Goal: Task Accomplishment & Management: Use online tool/utility

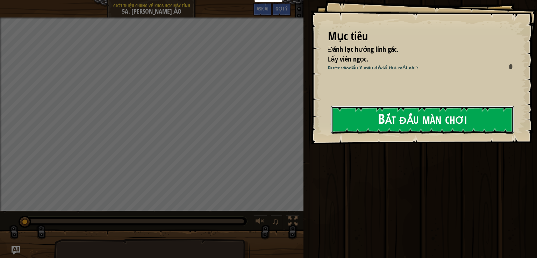
click at [399, 121] on button "Bắt đầu màn chơi" at bounding box center [422, 120] width 183 height 28
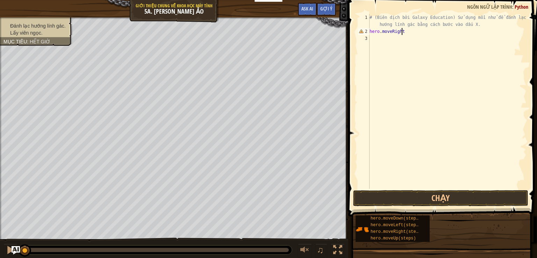
scroll to position [3, 2]
type textarea "hero.moveRight()"
type textarea "hero.moveDown()"
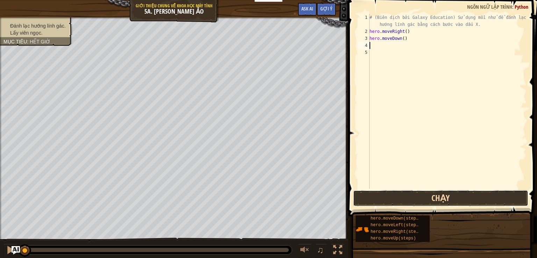
click at [403, 198] on button "Chạy" at bounding box center [440, 198] width 175 height 16
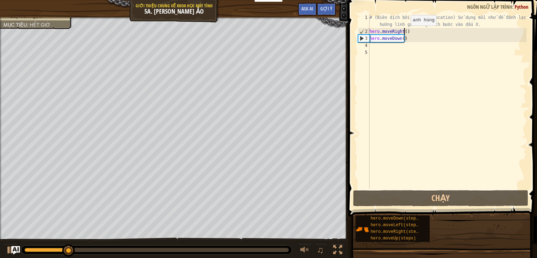
click at [404, 33] on div "# (Biên dịch bởi Galaxy Education) Sử dụng mồi nhử để đánh lạc hướng lính gác b…" at bounding box center [447, 112] width 158 height 196
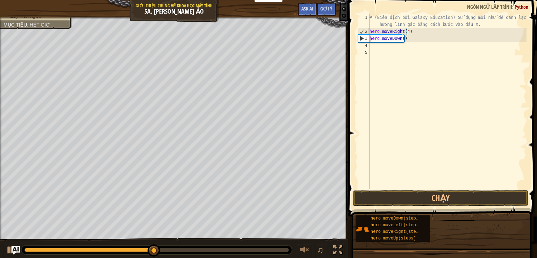
click at [406, 40] on div "# (Biên dịch bởi Galaxy Education) Sử dụng mồi nhử để đánh lạc hướng lính gác b…" at bounding box center [447, 112] width 158 height 196
click at [401, 42] on div "# (Biên dịch bởi Galaxy Education) Sử dụng mồi nhử để đánh lạc hướng lính gác b…" at bounding box center [447, 112] width 158 height 196
click at [400, 42] on div "# (Biên dịch bởi Galaxy Education) Sử dụng mồi nhử để đánh lạc hướng lính gác b…" at bounding box center [447, 112] width 158 height 196
click at [401, 40] on div "# (Biên dịch bởi Galaxy Education) Sử dụng mồi nhử để đánh lạc hướng lính gác b…" at bounding box center [447, 112] width 158 height 196
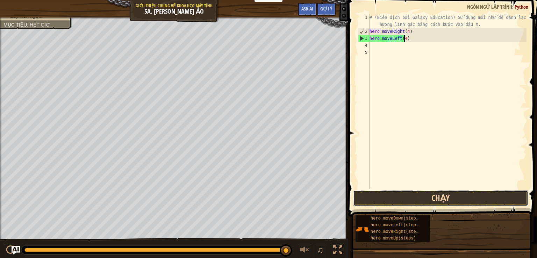
click at [431, 198] on button "Chạy" at bounding box center [440, 198] width 175 height 16
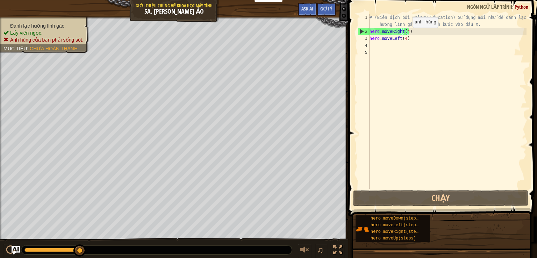
click at [407, 34] on div "# (Biên dịch bởi Galaxy Education) Sử dụng mồi nhử để đánh lạc hướng lính gác b…" at bounding box center [447, 112] width 158 height 196
type textarea "hero.moveRight()"
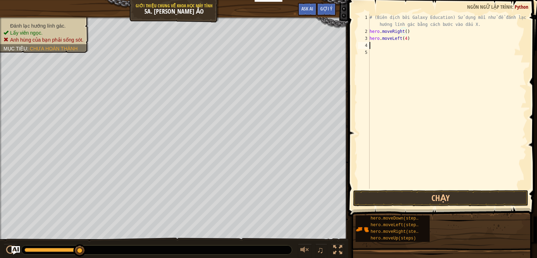
click at [399, 42] on div "# (Biên dịch bởi Galaxy Education) Sử dụng mồi nhử để đánh lạc hướng lính gác b…" at bounding box center [447, 112] width 158 height 196
click at [405, 38] on div "# (Biên dịch bởi Galaxy Education) Sử dụng mồi nhử để đánh lạc hướng lính gác b…" at bounding box center [447, 112] width 158 height 196
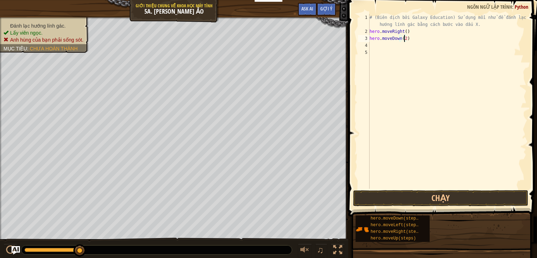
type textarea "hero.moveDown(2)"
click at [403, 195] on button "Chạy" at bounding box center [440, 198] width 175 height 16
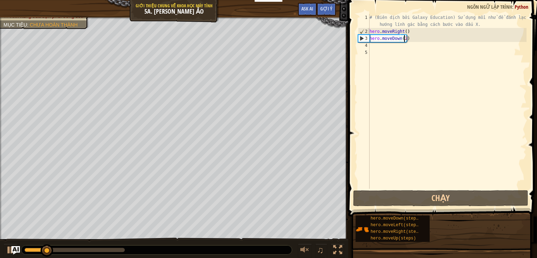
click at [375, 52] on div "# (Biên dịch bởi Galaxy Education) Sử dụng mồi nhử để đánh lạc hướng lính gác b…" at bounding box center [447, 112] width 158 height 196
click at [376, 51] on div "# (Biên dịch bởi Galaxy Education) Sử dụng mồi nhử để đánh lạc hướng lính gác b…" at bounding box center [447, 112] width 158 height 196
click at [377, 49] on div "# (Biên dịch bởi Galaxy Education) Sử dụng mồi nhử để đánh lạc hướng lính gác b…" at bounding box center [447, 112] width 158 height 196
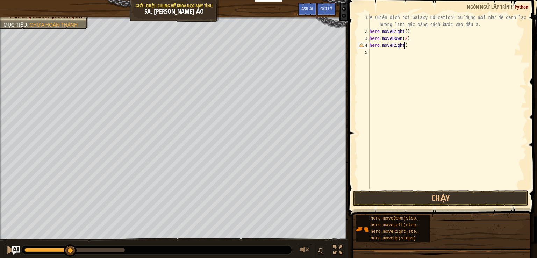
scroll to position [3, 2]
type textarea "hero.moveRight()"
click at [437, 199] on button "Chạy" at bounding box center [440, 198] width 175 height 16
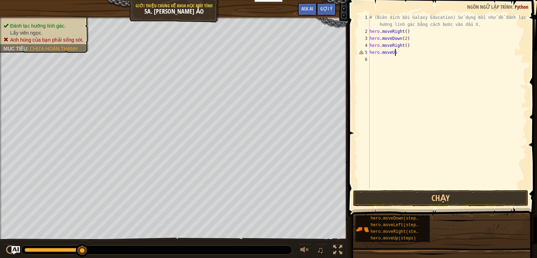
scroll to position [3, 2]
type textarea "hero.moveUp()"
click at [398, 54] on div "# (Biên dịch bởi Galaxy Education) Sử dụng mồi nhử để đánh lạc hướng lính gác b…" at bounding box center [447, 112] width 158 height 196
type textarea "hero.moveUp(3)"
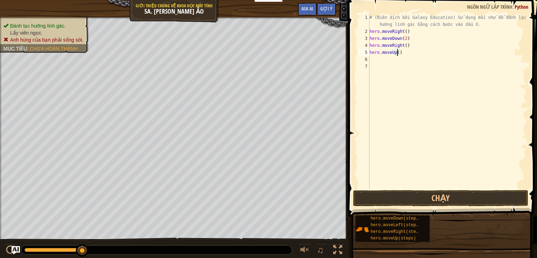
scroll to position [3, 2]
click at [383, 55] on div "# (Biên dịch bởi Galaxy Education) Sử dụng mồi nhử để đánh lạc hướng lính gác b…" at bounding box center [447, 112] width 158 height 196
click at [379, 63] on div "# (Biên dịch bởi Galaxy Education) Sử dụng mồi nhử để đánh lạc hướng lính gác b…" at bounding box center [447, 112] width 158 height 196
click at [379, 59] on div "# (Biên dịch bởi Galaxy Education) Sử dụng mồi nhử để đánh lạc hướng lính gác b…" at bounding box center [447, 112] width 158 height 196
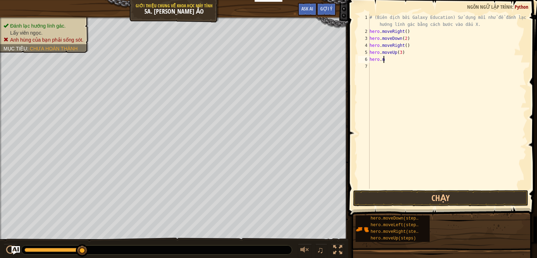
scroll to position [3, 1]
click at [399, 56] on div "# (Biên dịch bởi Galaxy Education) Sử dụng mồi nhử để đánh lạc hướng lính gác b…" at bounding box center [447, 112] width 158 height 196
click at [399, 55] on div "# (Biên dịch bởi Galaxy Education) Sử dụng mồi nhử để đánh lạc hướng lính gác b…" at bounding box center [447, 112] width 158 height 196
click at [395, 63] on div "# (Biên dịch bởi Galaxy Education) Sử dụng mồi nhử để đánh lạc hướng lính gác b…" at bounding box center [447, 112] width 158 height 196
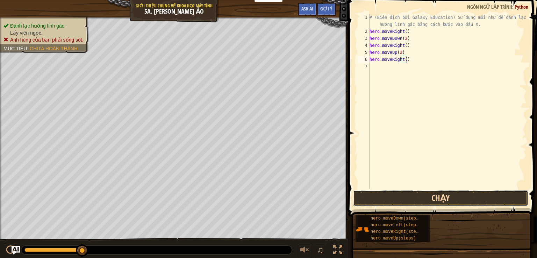
click at [404, 200] on button "Chạy" at bounding box center [440, 198] width 175 height 16
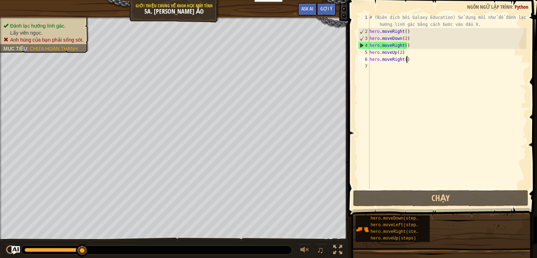
click at [413, 52] on div "# (Biên dịch bởi Galaxy Education) Sử dụng mồi nhử để đánh lạc hướng lính gác b…" at bounding box center [447, 112] width 158 height 196
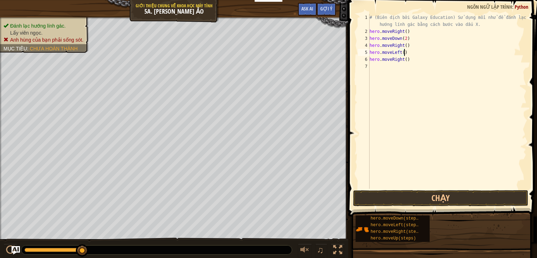
click at [411, 61] on div "# (Biên dịch bởi Galaxy Education) Sử dụng mồi nhử để đánh lạc hướng lính gác b…" at bounding box center [447, 112] width 158 height 196
click at [420, 200] on button "Chạy" at bounding box center [440, 198] width 175 height 16
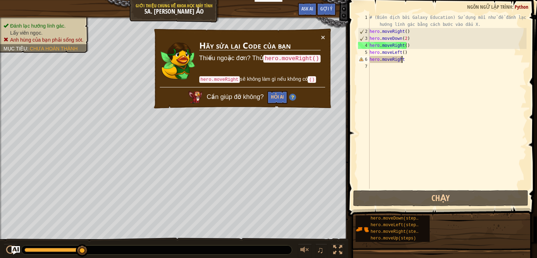
paste textarea "100MILLION1"
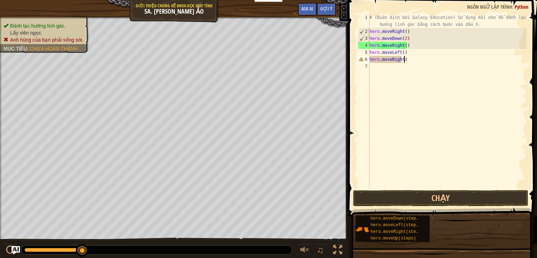
scroll to position [3, 2]
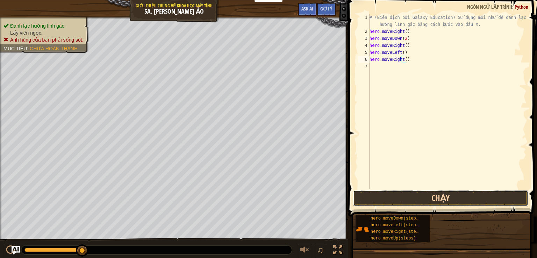
click at [441, 199] on button "Chạy" at bounding box center [440, 198] width 175 height 16
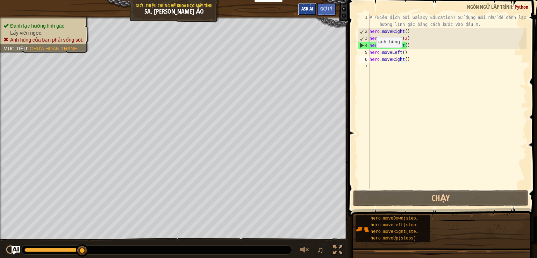
click at [312, 9] on span "Ask AI" at bounding box center [307, 8] width 12 height 7
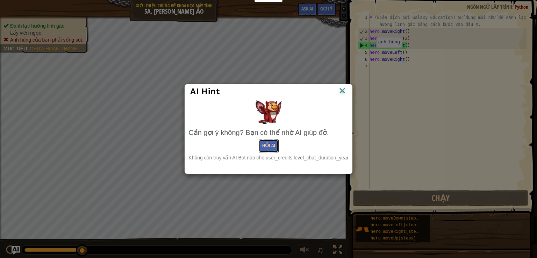
click at [275, 149] on button "Hỏi AI" at bounding box center [269, 145] width 20 height 13
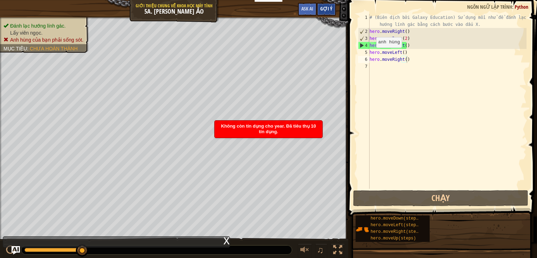
click at [324, 7] on span "Gợi ý" at bounding box center [326, 8] width 12 height 7
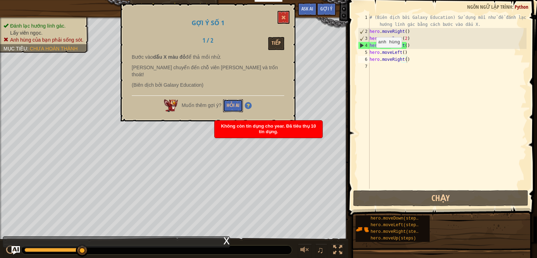
drag, startPoint x: 232, startPoint y: 99, endPoint x: 232, endPoint y: 135, distance: 35.7
click at [232, 0] on body "Bảng điều khiển của tôi Bảng điều khiển giáo viên CodeCombat Bảng Điều Khiển Gi…" at bounding box center [268, 0] width 537 height 0
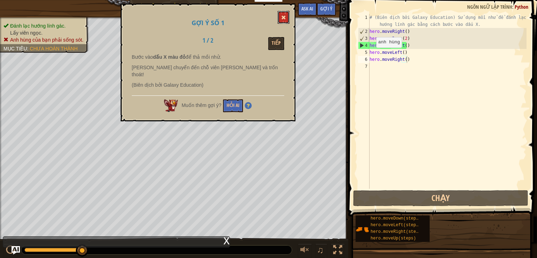
click at [284, 17] on span at bounding box center [283, 17] width 5 height 5
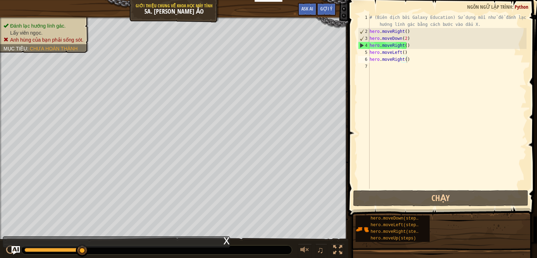
click at [413, 53] on div "# (Biên dịch bởi Galaxy Education) Sử dụng mồi nhử để đánh lạc hướng lính gác b…" at bounding box center [447, 112] width 158 height 196
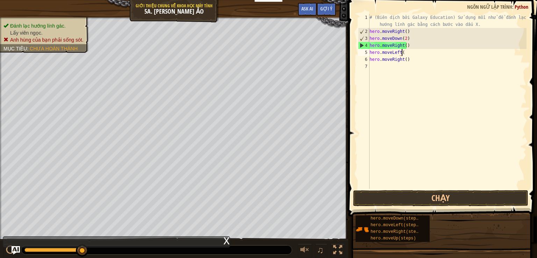
scroll to position [3, 2]
click at [409, 62] on div "# (Biên dịch bởi Galaxy Education) Sử dụng mồi nhử để đánh lạc hướng lính gác b…" at bounding box center [447, 112] width 158 height 196
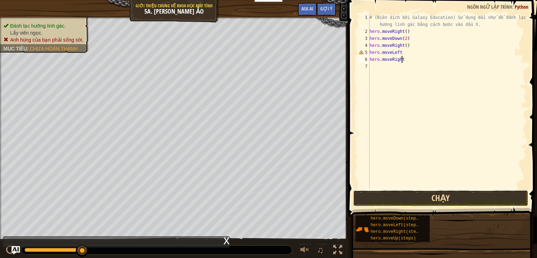
click at [427, 193] on button "Chạy" at bounding box center [440, 198] width 175 height 16
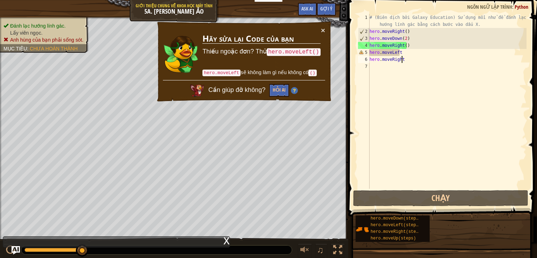
click at [408, 45] on div "# (Biên dịch bởi Galaxy Education) Sử dụng mồi nhử để đánh lạc hướng lính gác b…" at bounding box center [447, 112] width 158 height 196
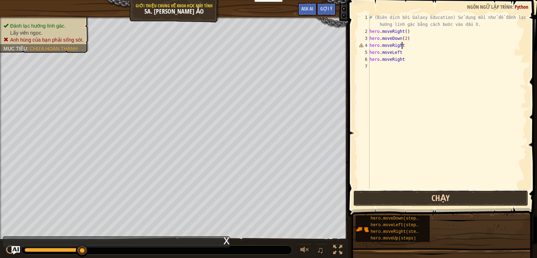
click at [410, 200] on button "Chạy" at bounding box center [440, 198] width 175 height 16
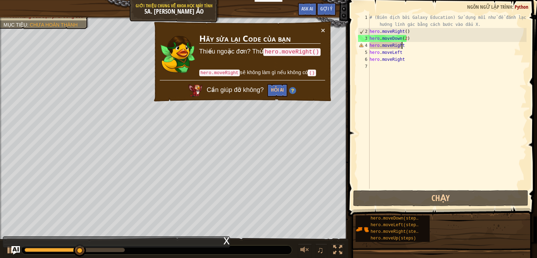
click at [402, 51] on div "# (Biên dịch bởi Galaxy Education) Sử dụng mồi nhử để đánh lạc hướng lính gác b…" at bounding box center [447, 112] width 158 height 196
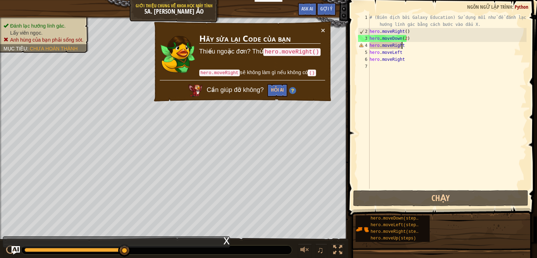
click at [403, 45] on div "# (Biên dịch bởi Galaxy Education) Sử dụng mồi nhử để đánh lạc hướng lính gác b…" at bounding box center [447, 112] width 158 height 196
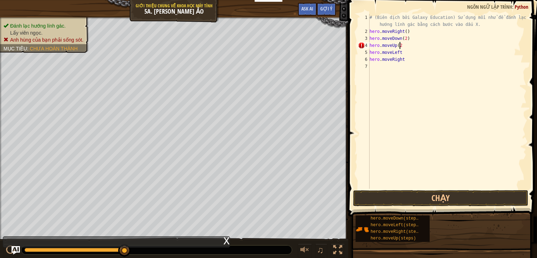
type textarea "hero.moveUp(2)"
click at [407, 52] on div "# (Biên dịch bởi Galaxy Education) Sử dụng mồi nhử để đánh lạc hướng lính gác b…" at bounding box center [447, 112] width 158 height 196
click at [403, 53] on div "# (Biên dịch bởi Galaxy Education) Sử dụng mồi nhử để đánh lạc hướng lính gác b…" at bounding box center [447, 112] width 158 height 196
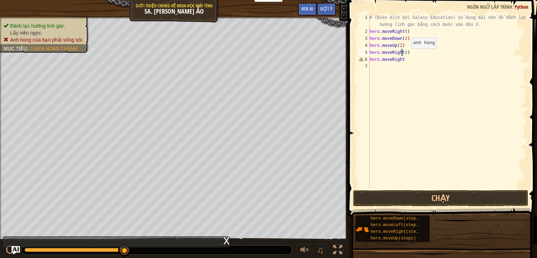
click at [405, 55] on div "# (Biên dịch bởi Galaxy Education) Sử dụng mồi nhử để đánh lạc hướng lính gác b…" at bounding box center [447, 112] width 158 height 196
type textarea "hero.moveRight(3)"
click at [454, 203] on button "Chạy" at bounding box center [440, 198] width 175 height 16
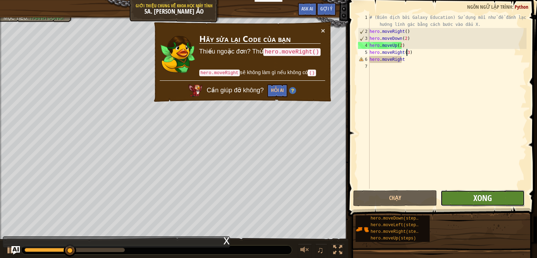
click at [484, 202] on span "Xong" at bounding box center [482, 197] width 19 height 11
